Goal: Information Seeking & Learning: Understand process/instructions

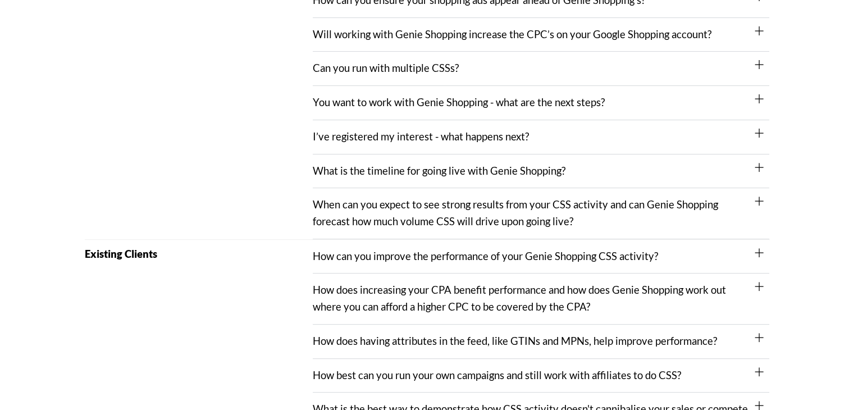
scroll to position [393, 0]
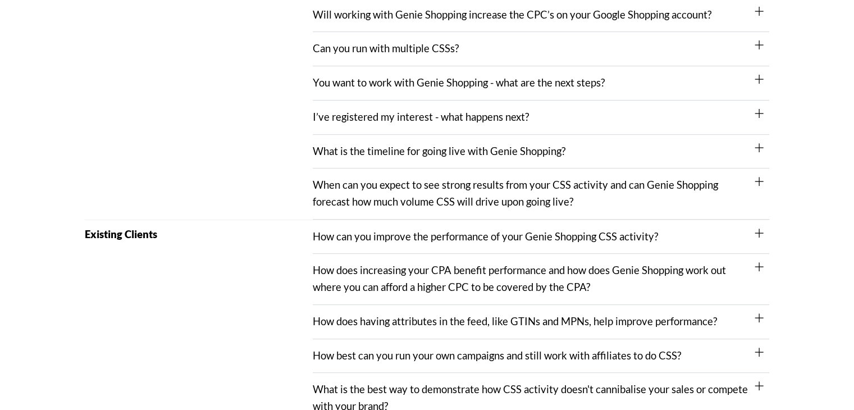
click at [380, 205] on link "When can you expect to see strong results from your CSS activity and can Genie …" at bounding box center [515, 193] width 405 height 29
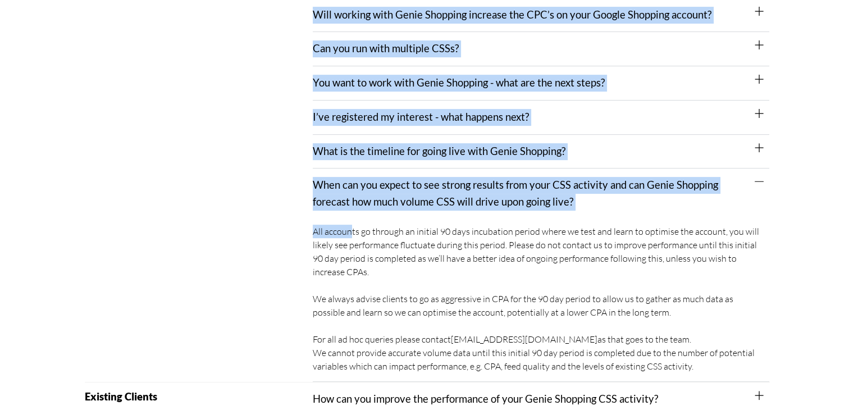
drag, startPoint x: 303, startPoint y: 232, endPoint x: 350, endPoint y: 236, distance: 47.9
click at [350, 236] on div "Prospective New Client Who are Genie Shopping? Running price comparison since […" at bounding box center [427, 88] width 685 height 588
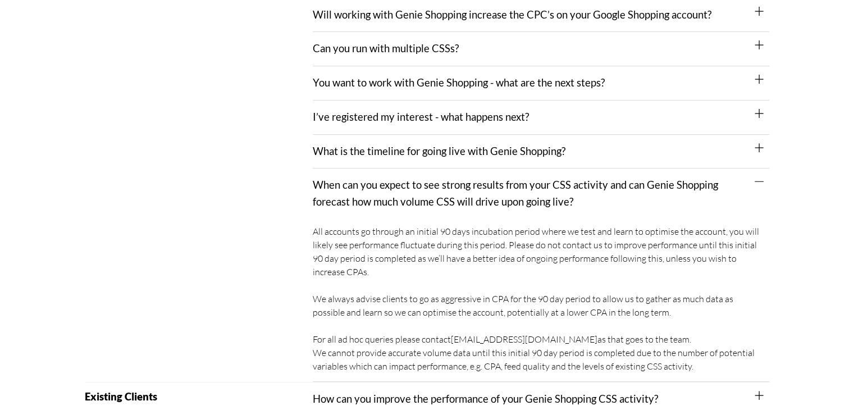
click at [377, 255] on div "All accounts go through an initial 90 days incubation period where we test and …" at bounding box center [541, 300] width 457 height 163
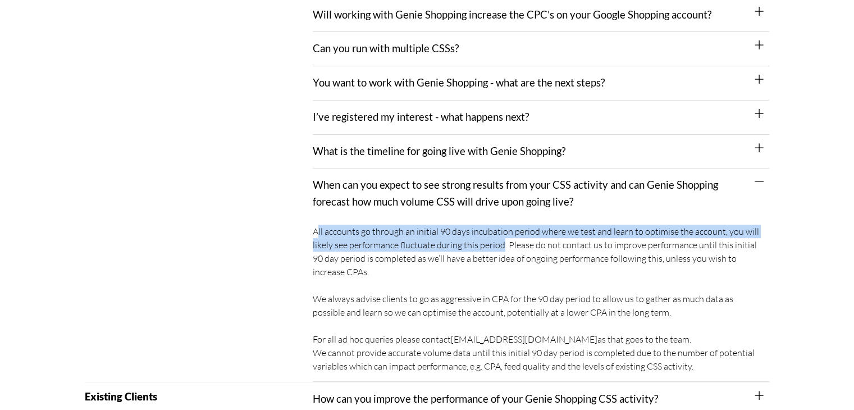
drag, startPoint x: 316, startPoint y: 230, endPoint x: 503, endPoint y: 240, distance: 187.3
click at [503, 240] on div "All accounts go through an initial 90 days incubation period where we test and …" at bounding box center [541, 300] width 457 height 163
click at [461, 243] on div "All accounts go through an initial 90 days incubation period where we test and …" at bounding box center [541, 300] width 457 height 163
drag, startPoint x: 312, startPoint y: 228, endPoint x: 503, endPoint y: 240, distance: 191.3
click at [503, 240] on div "All accounts go through an initial 90 days incubation period where we test and …" at bounding box center [541, 300] width 457 height 163
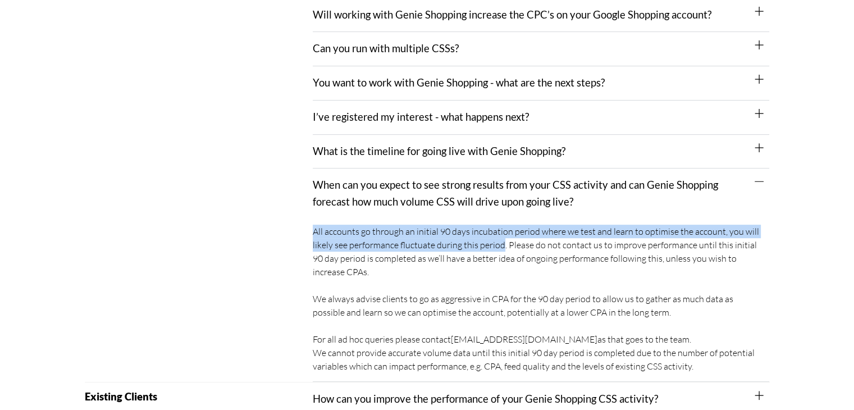
copy div "All accounts go through an initial 90 days incubation period where we test and …"
